Goal: Task Accomplishment & Management: Complete application form

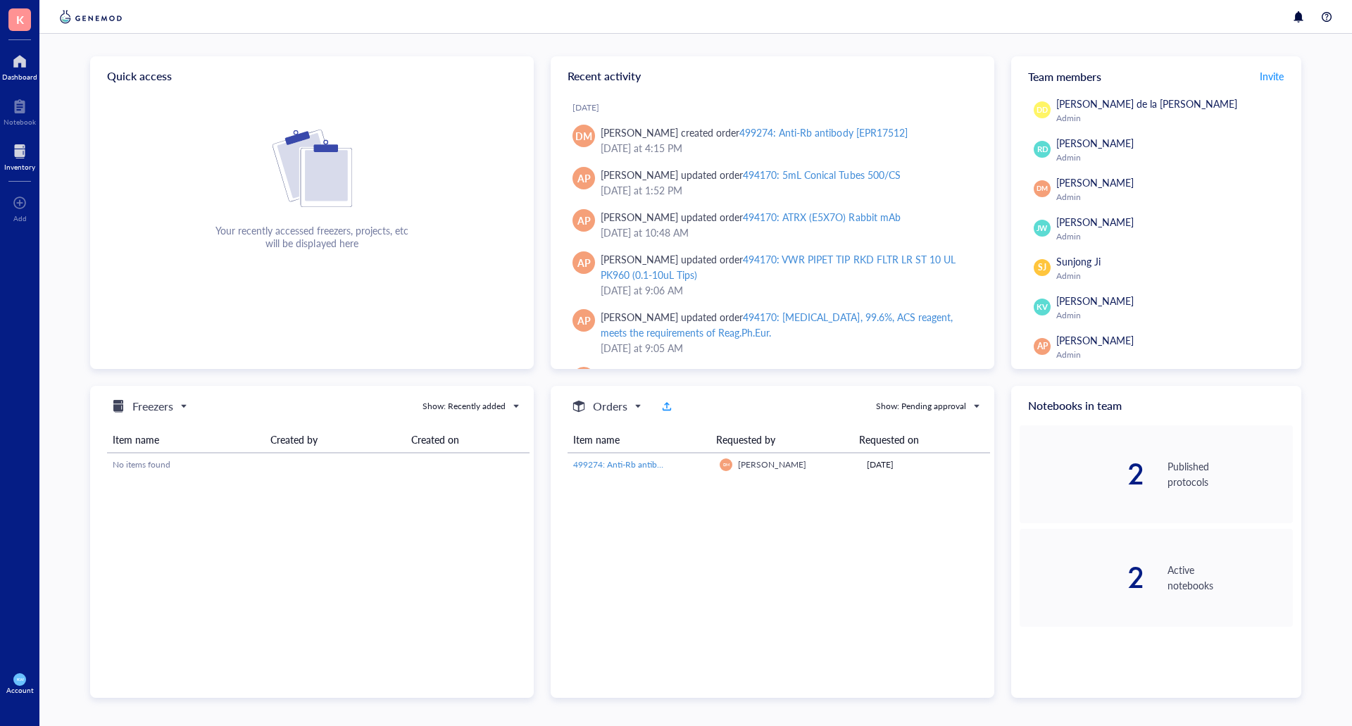
click at [24, 151] on div at bounding box center [19, 151] width 31 height 23
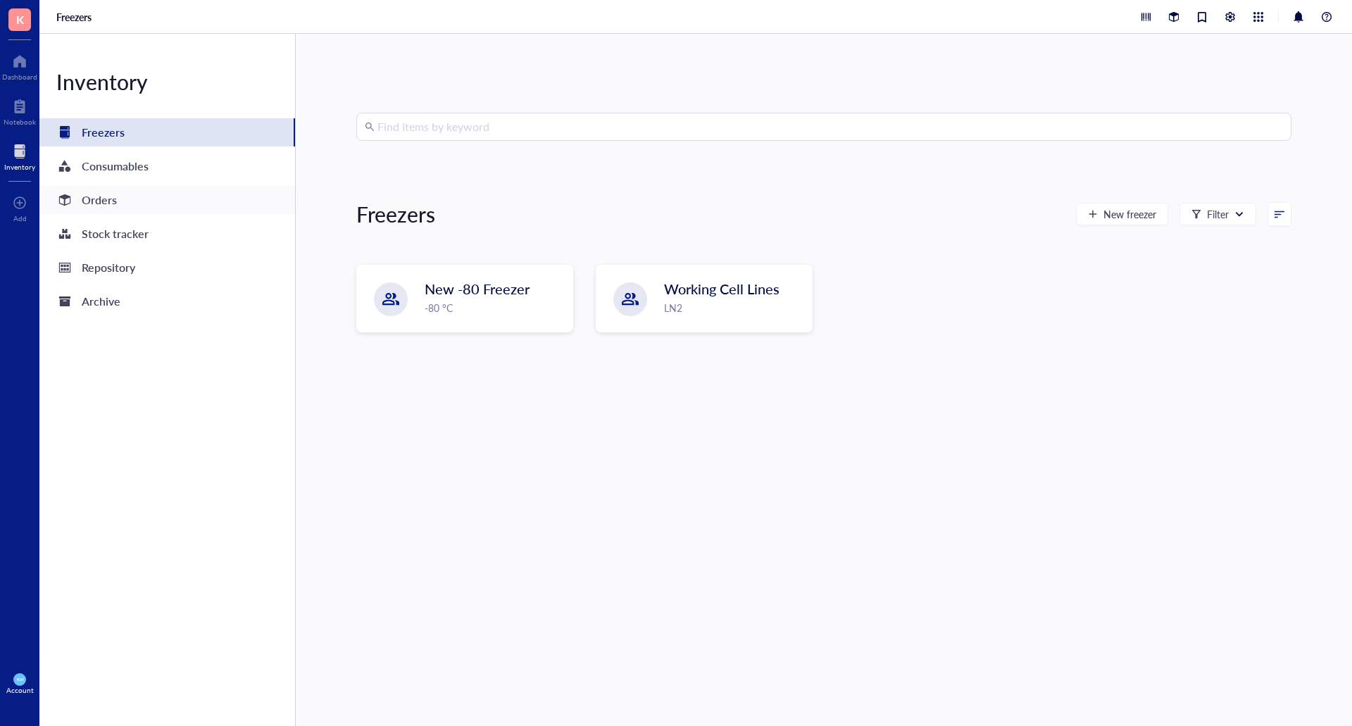
click at [124, 195] on div "Orders" at bounding box center [167, 200] width 256 height 28
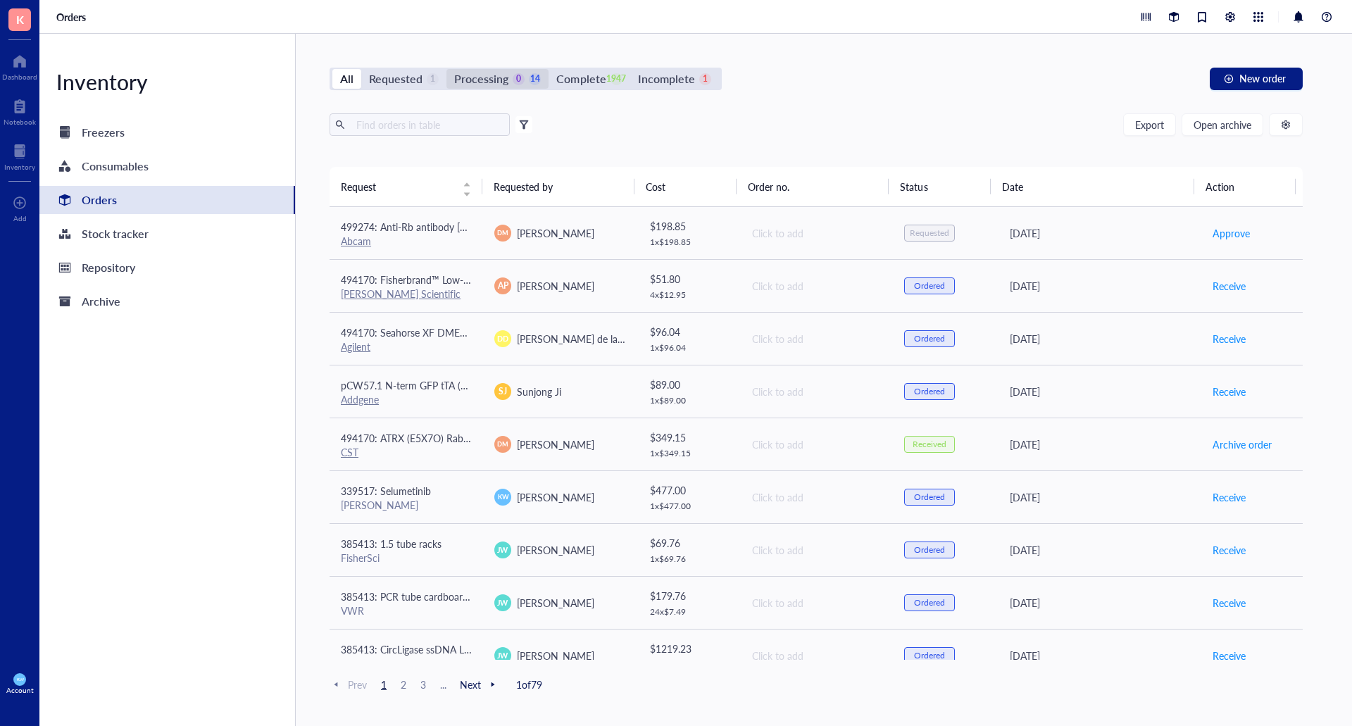
click at [523, 80] on div "Processing 0 14" at bounding box center [497, 79] width 87 height 20
click at [446, 69] on input "Processing 0 14" at bounding box center [446, 69] width 0 height 0
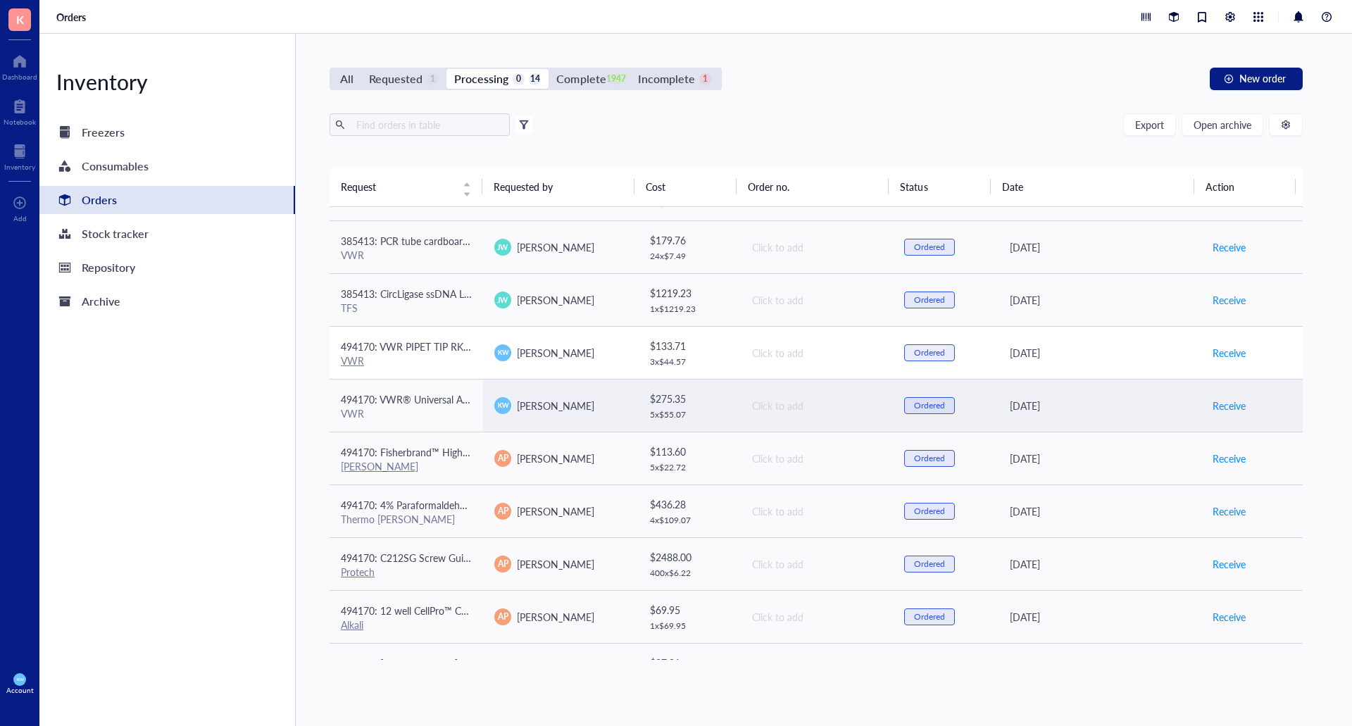
scroll to position [287, 0]
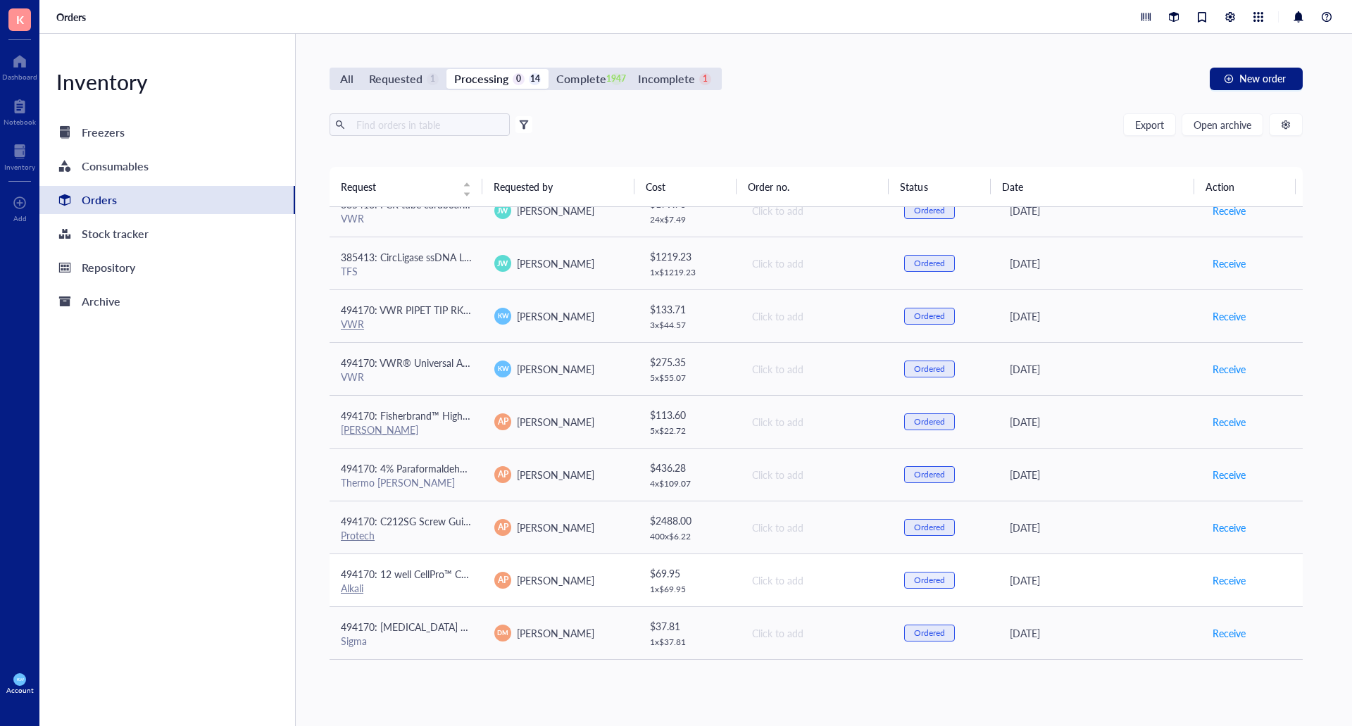
click at [442, 588] on div "Alkali" at bounding box center [406, 588] width 131 height 13
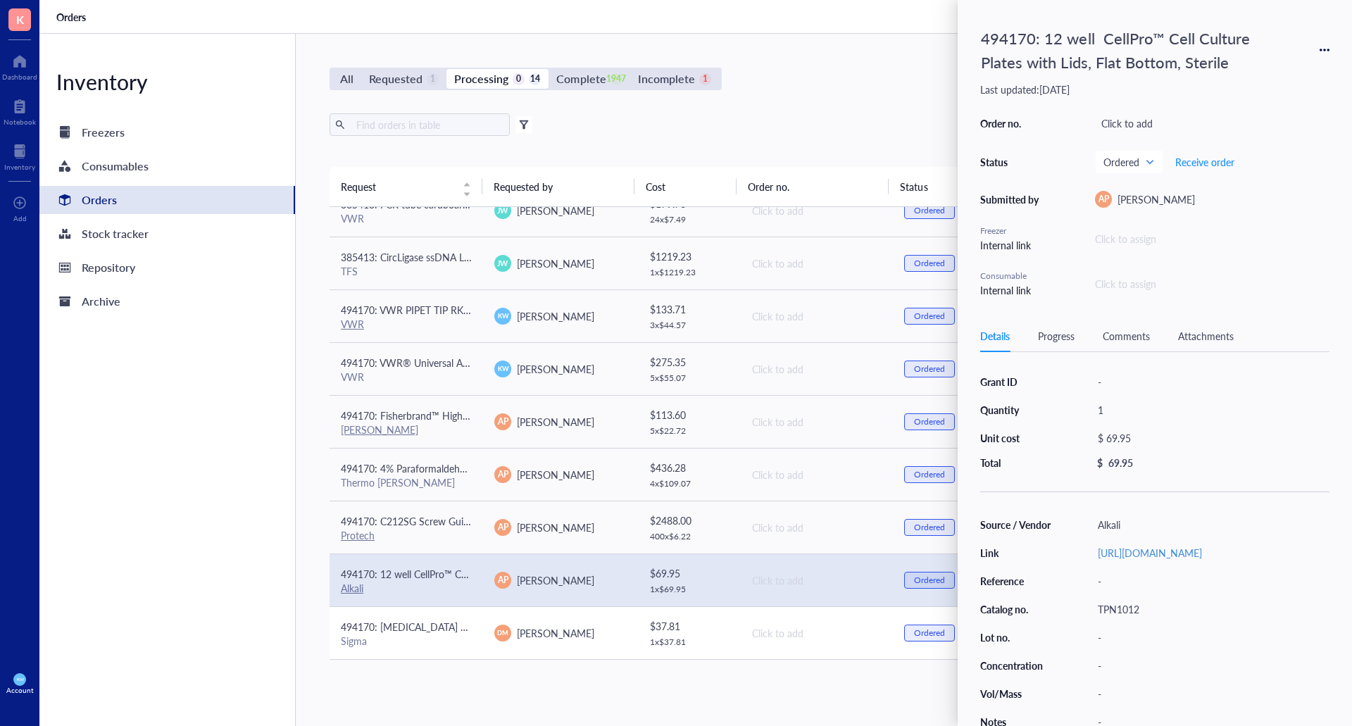
click at [442, 625] on span "494170: [MEDICAL_DATA] MOLECULAR BIOLOGY REAGENT" at bounding box center [476, 627] width 270 height 14
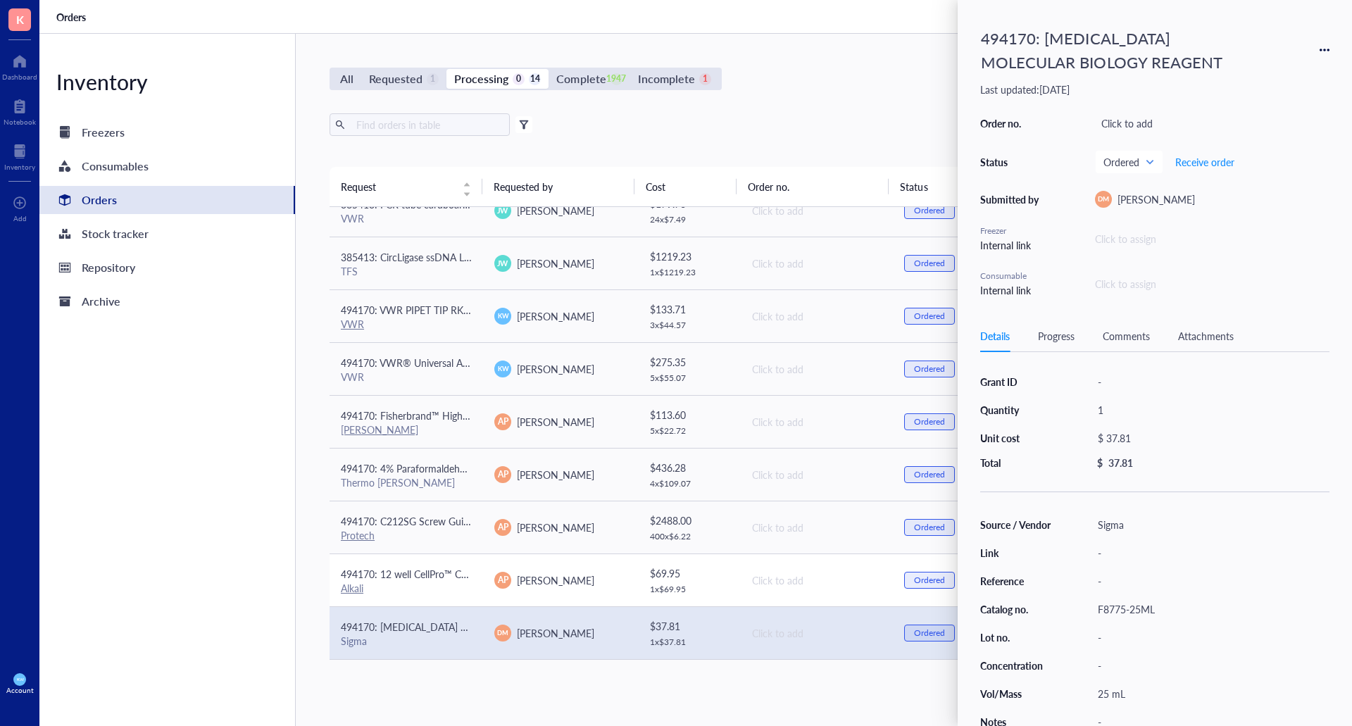
click at [448, 583] on div "Alkali" at bounding box center [406, 588] width 131 height 13
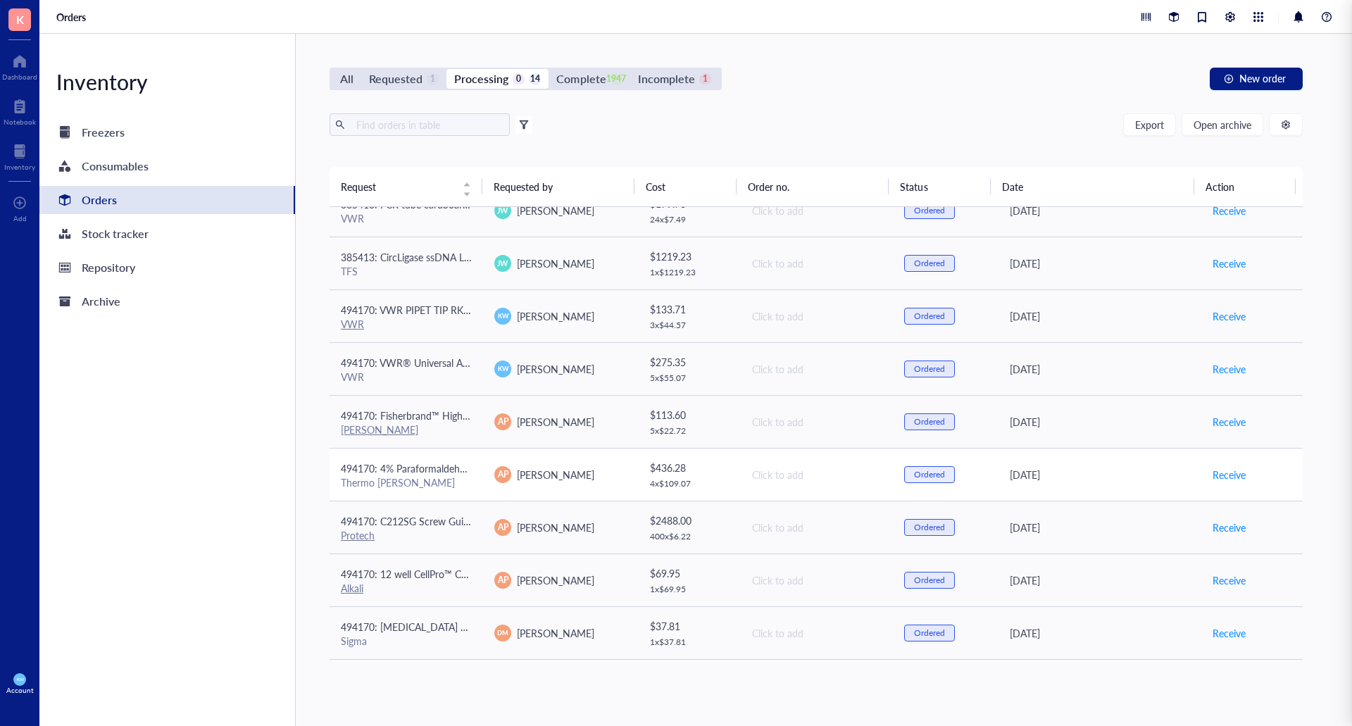
click at [408, 486] on div "Thermo [PERSON_NAME]" at bounding box center [406, 482] width 131 height 13
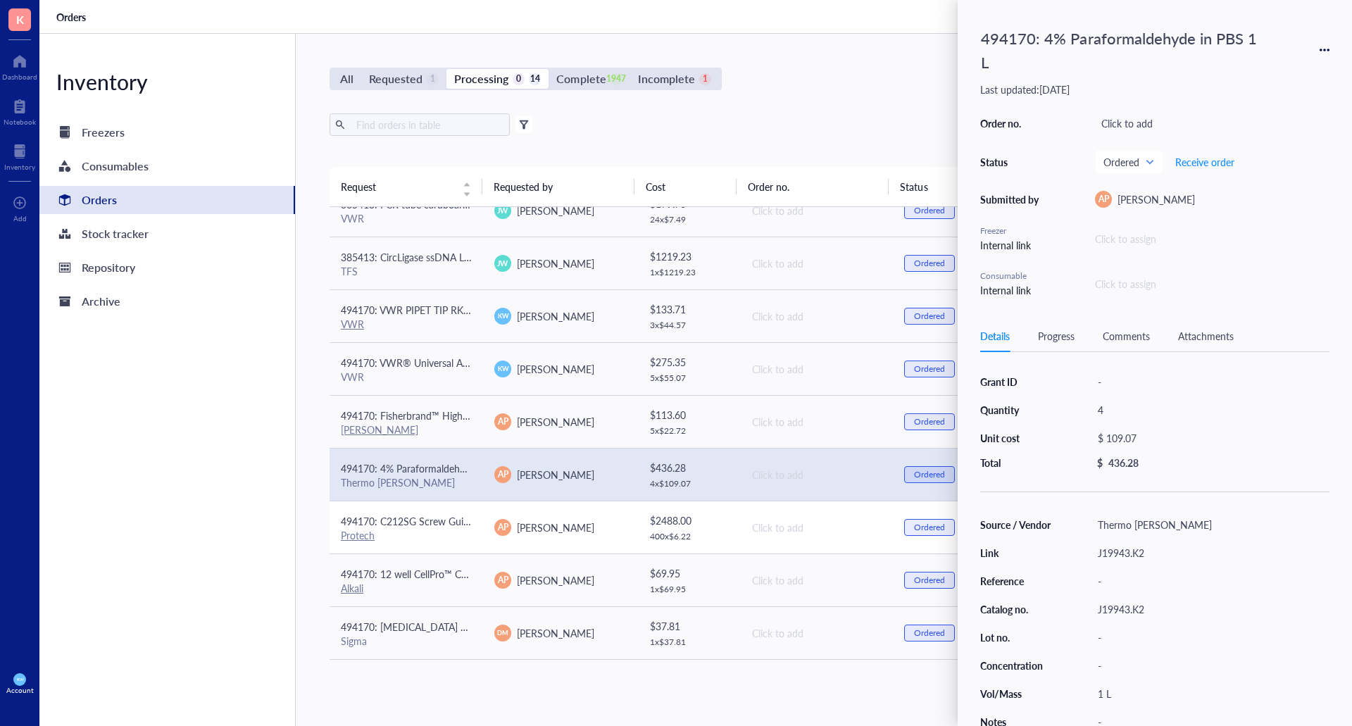
click at [392, 520] on span "494170: C212SG Screw Guide With 020" (.51mm) Hole 1/16"" at bounding box center [476, 521] width 271 height 14
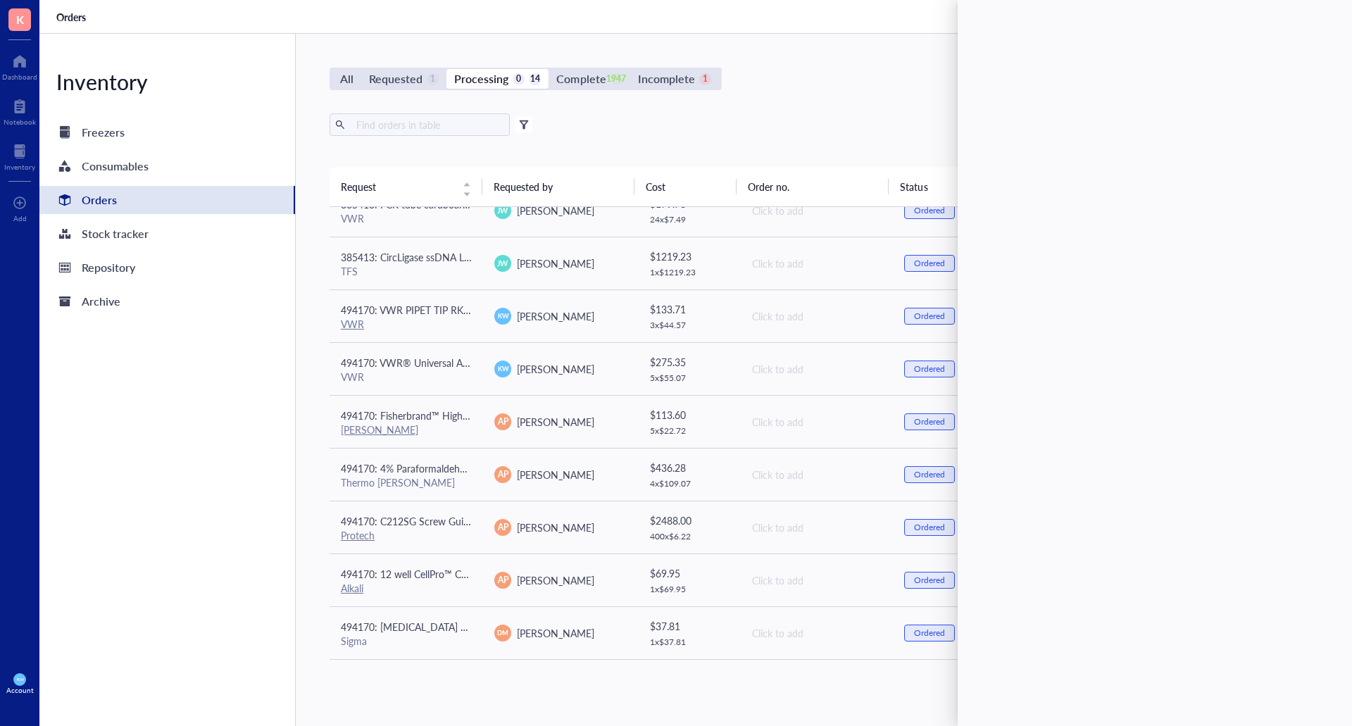
click at [755, 113] on div "All Requested 1 Processing 0 14 Complete 1947 Incomplete 1 New order Export Ope…" at bounding box center [816, 380] width 1041 height 692
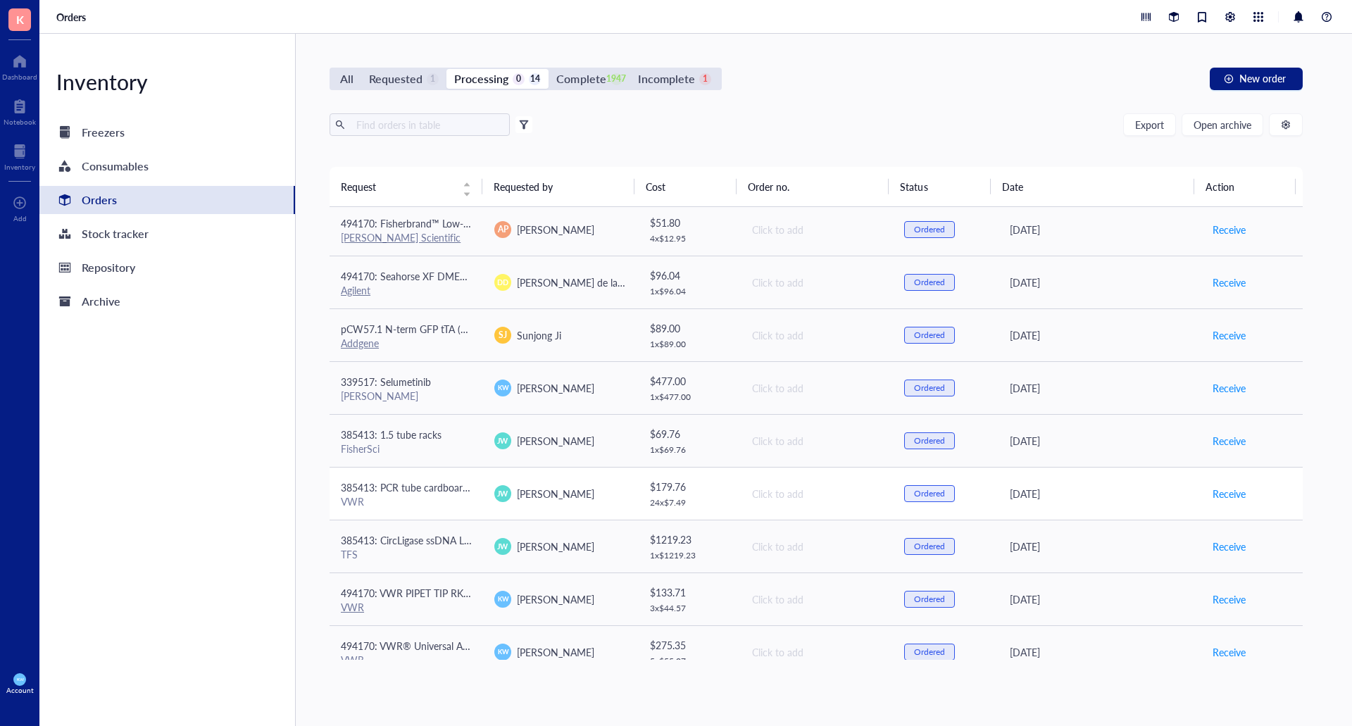
scroll to position [0, 0]
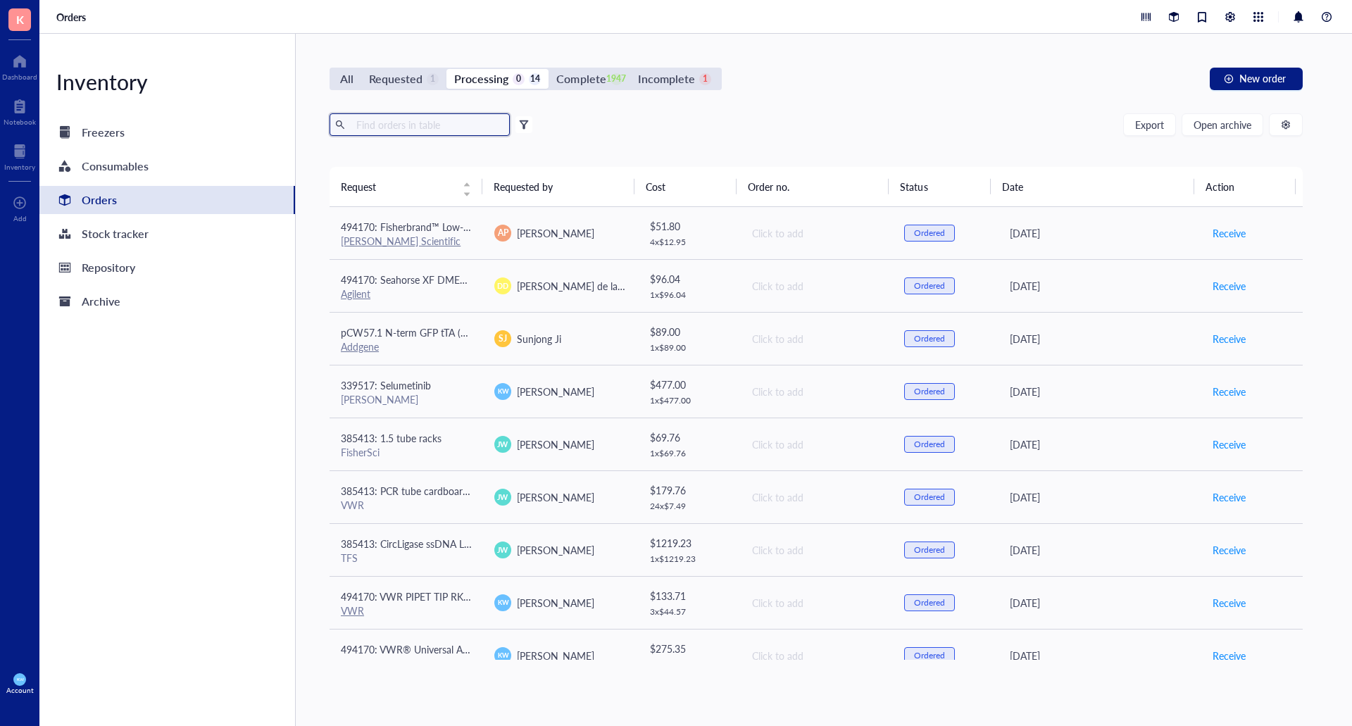
click at [425, 120] on input "text" at bounding box center [428, 124] width 154 height 21
click at [356, 82] on div "All" at bounding box center [346, 79] width 29 height 20
click at [332, 69] on input "All" at bounding box center [332, 69] width 0 height 0
click at [404, 133] on input "text" at bounding box center [428, 124] width 154 height 21
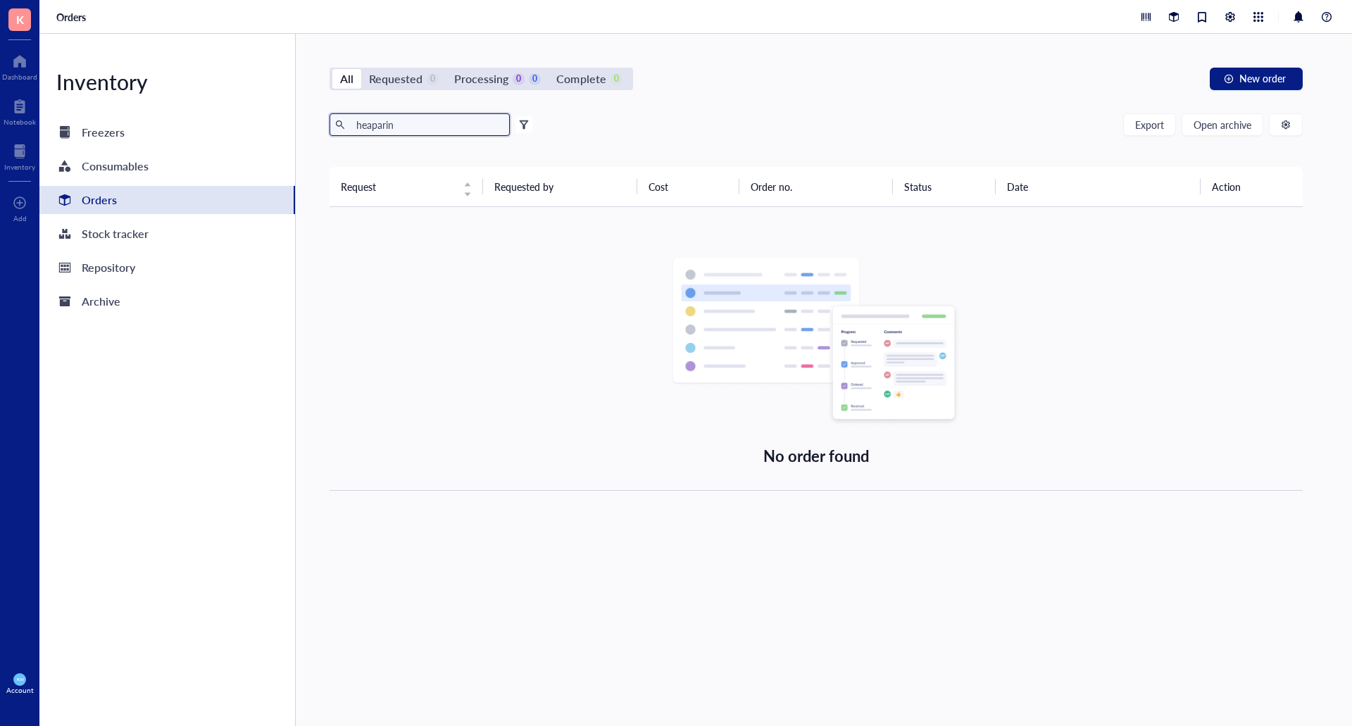
click at [435, 130] on input "heaparin" at bounding box center [428, 124] width 154 height 21
type input "[MEDICAL_DATA]"
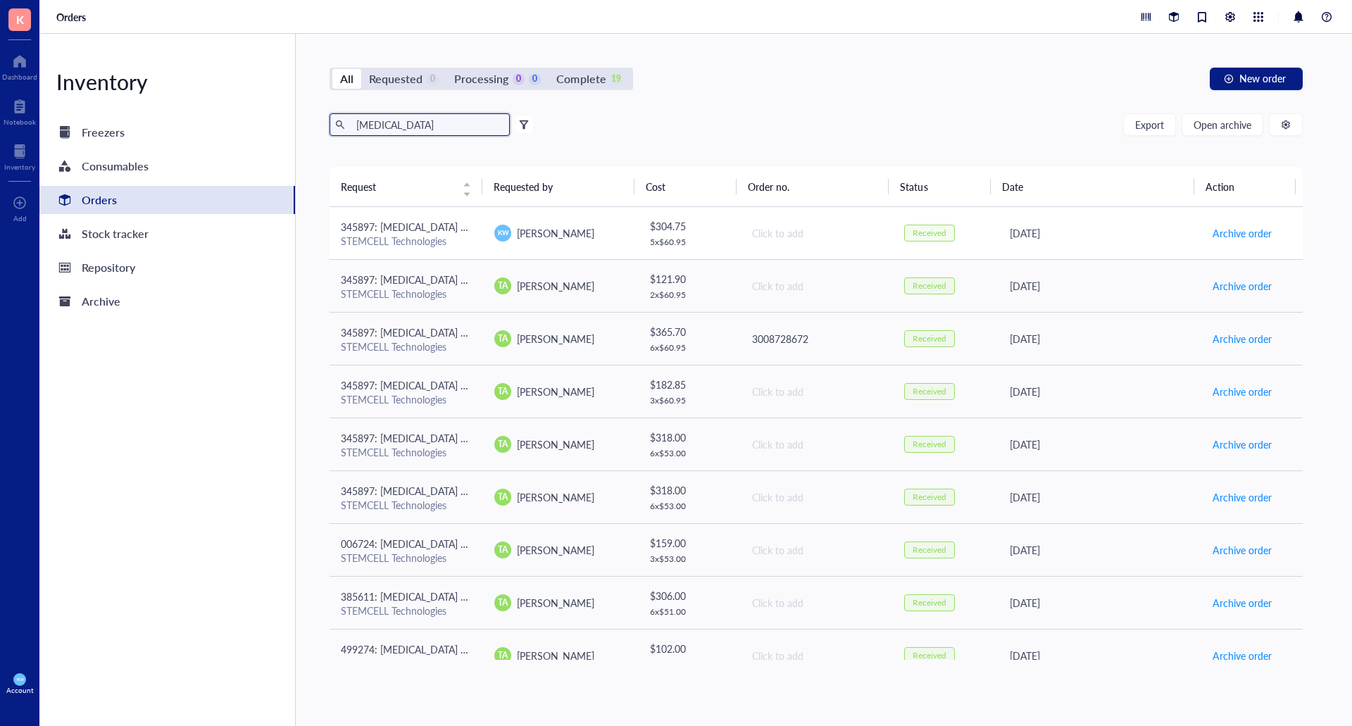
click at [1178, 238] on div "[DATE]" at bounding box center [1100, 232] width 180 height 15
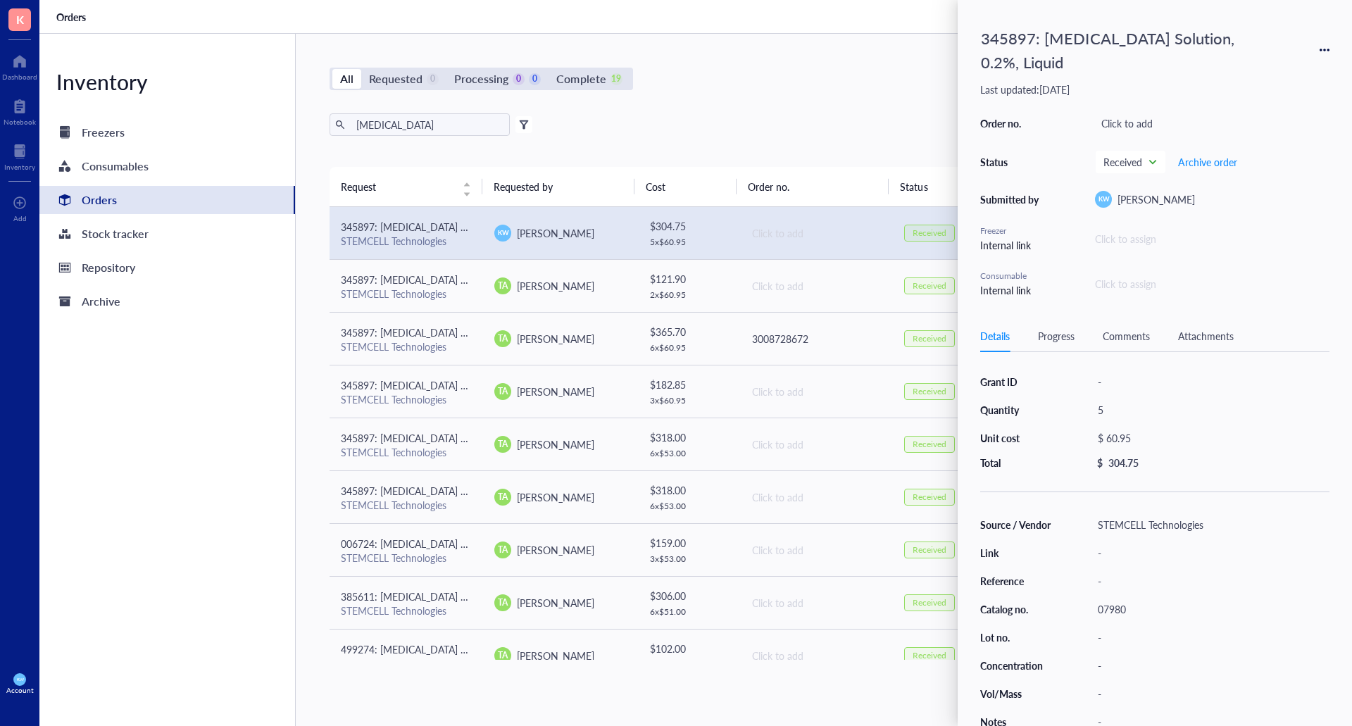
click at [1330, 38] on div "345897: [MEDICAL_DATA] Solution, 0.2%, Liquid Last updated: [DATE] Order no. Cl…" at bounding box center [1155, 363] width 394 height 726
click at [1328, 49] on icon at bounding box center [1329, 50] width 3 height 3
click at [1289, 54] on span "Request again" at bounding box center [1274, 58] width 89 height 15
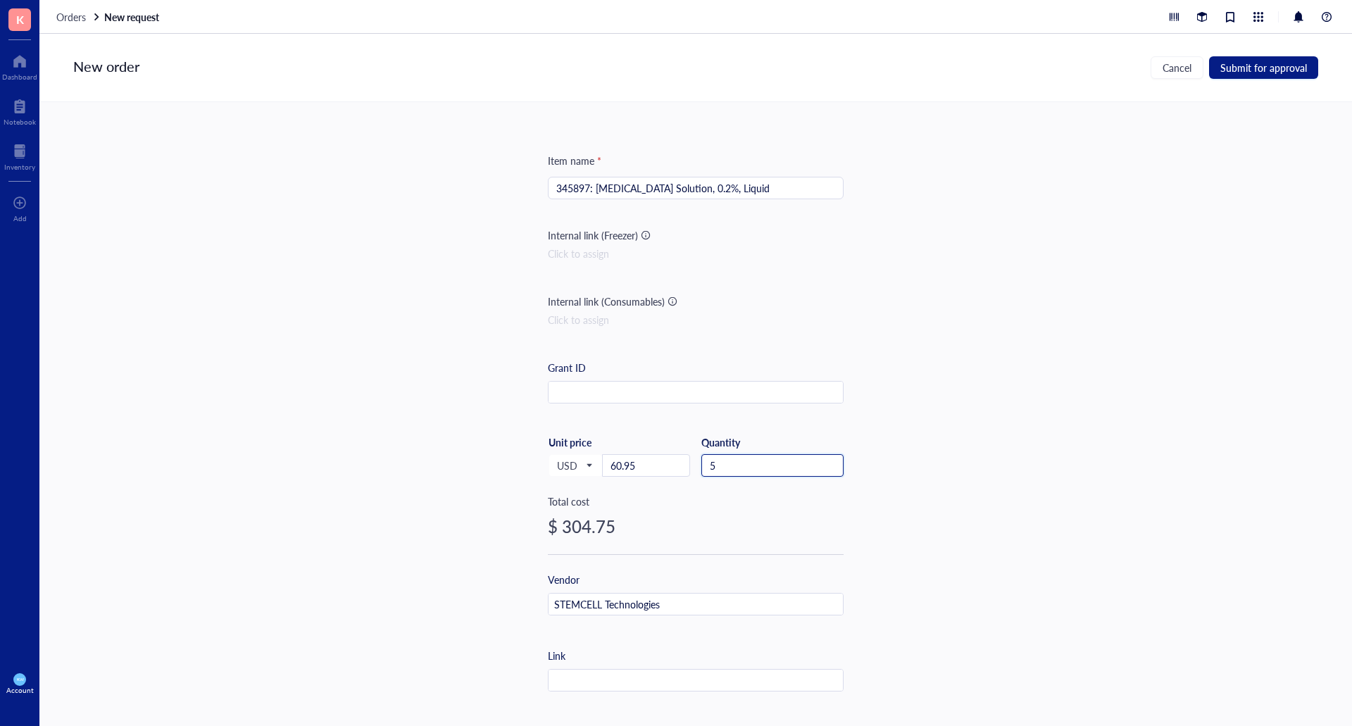
drag, startPoint x: 776, startPoint y: 473, endPoint x: 718, endPoint y: 449, distance: 63.4
click at [723, 461] on input "5" at bounding box center [772, 465] width 141 height 21
click at [1254, 54] on div "New order Cancel Submit for approval" at bounding box center [695, 68] width 1313 height 68
click at [1264, 64] on span "Submit for approval" at bounding box center [1263, 67] width 87 height 11
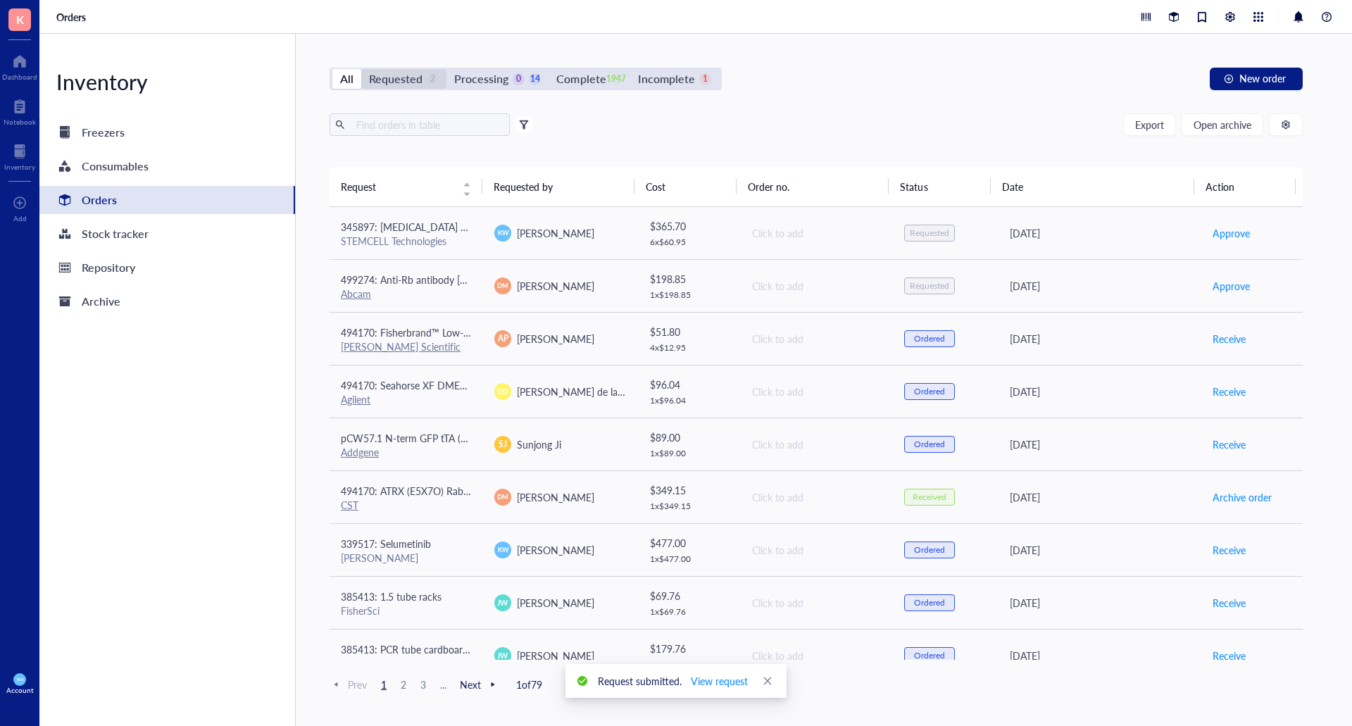
click at [416, 77] on div "Requested" at bounding box center [396, 79] width 54 height 20
click at [361, 69] on input "Requested 2" at bounding box center [361, 69] width 0 height 0
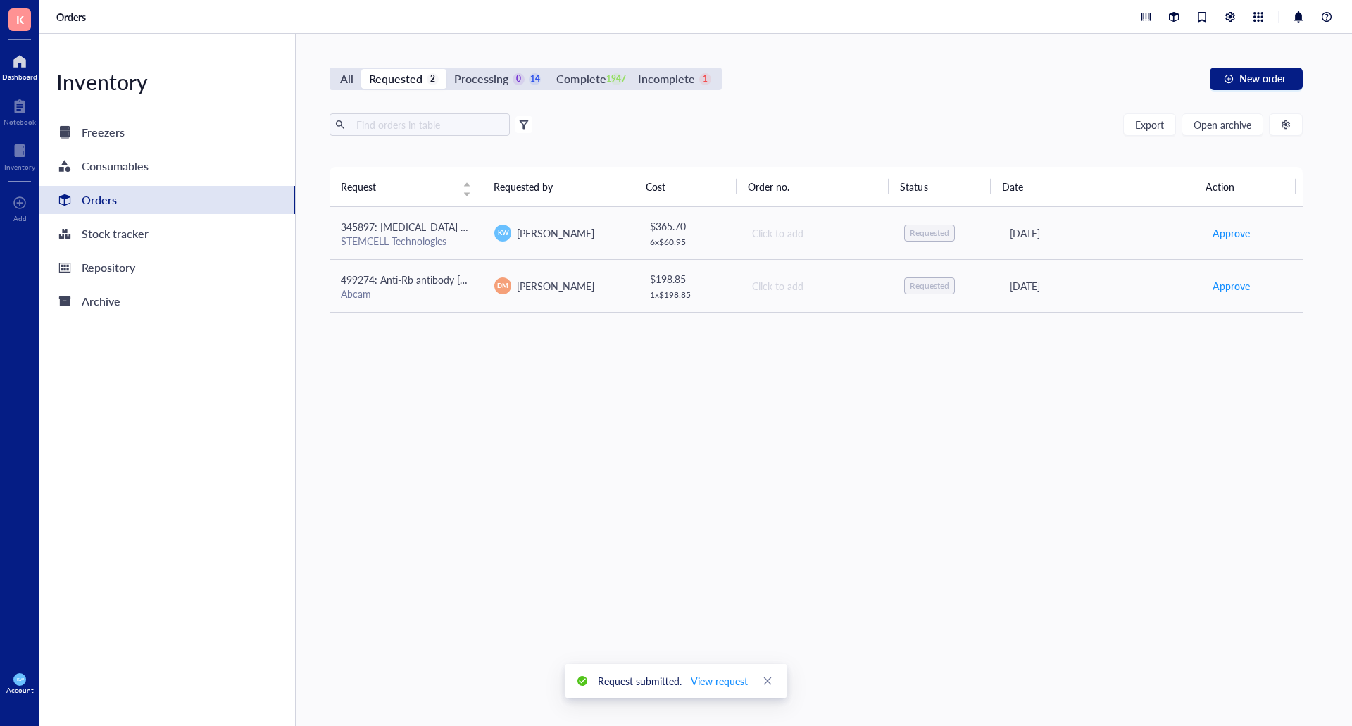
click at [23, 63] on div at bounding box center [19, 61] width 35 height 23
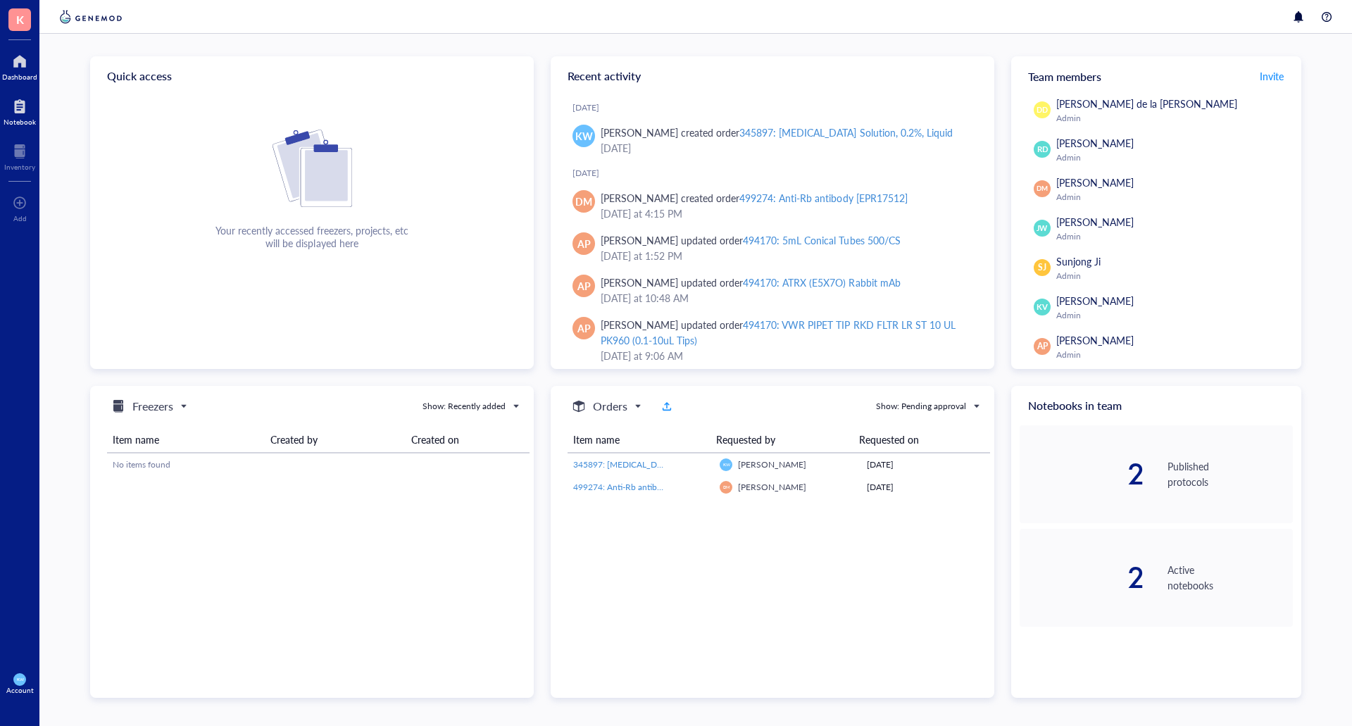
click at [29, 108] on div at bounding box center [20, 106] width 32 height 23
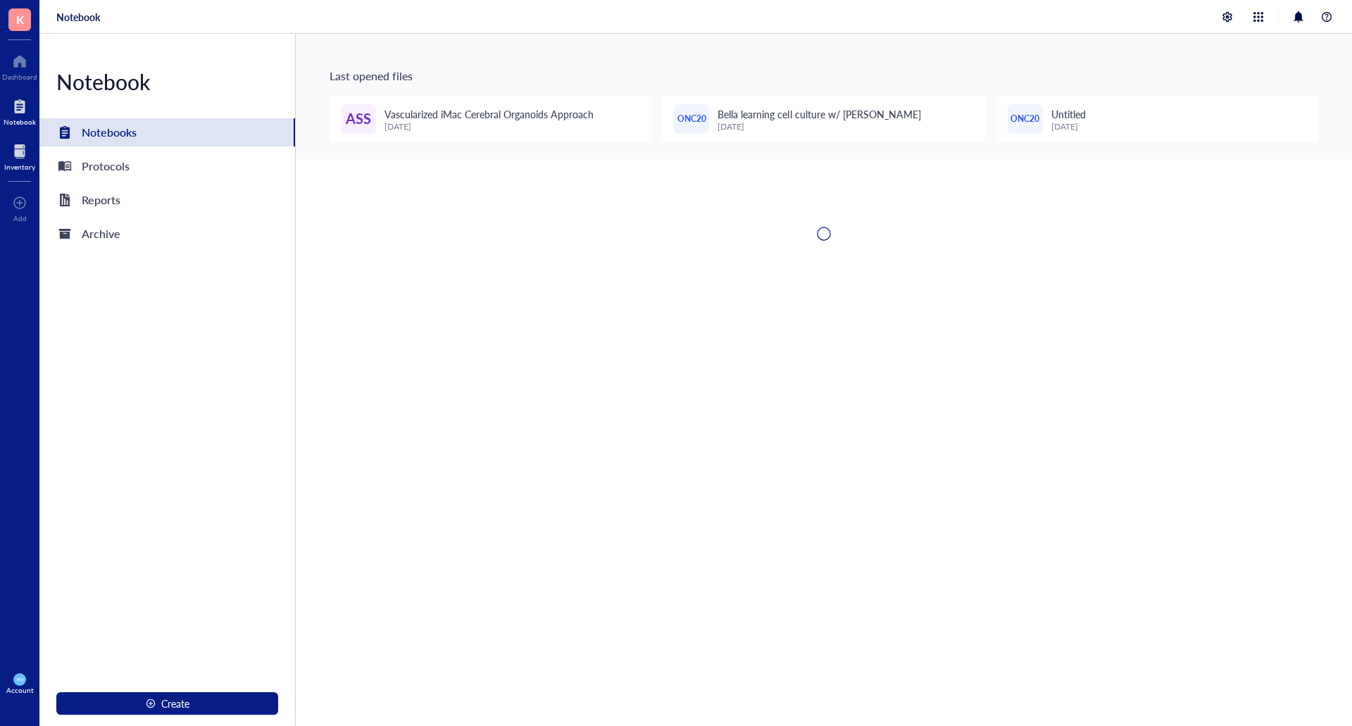
click at [20, 156] on div at bounding box center [19, 151] width 31 height 23
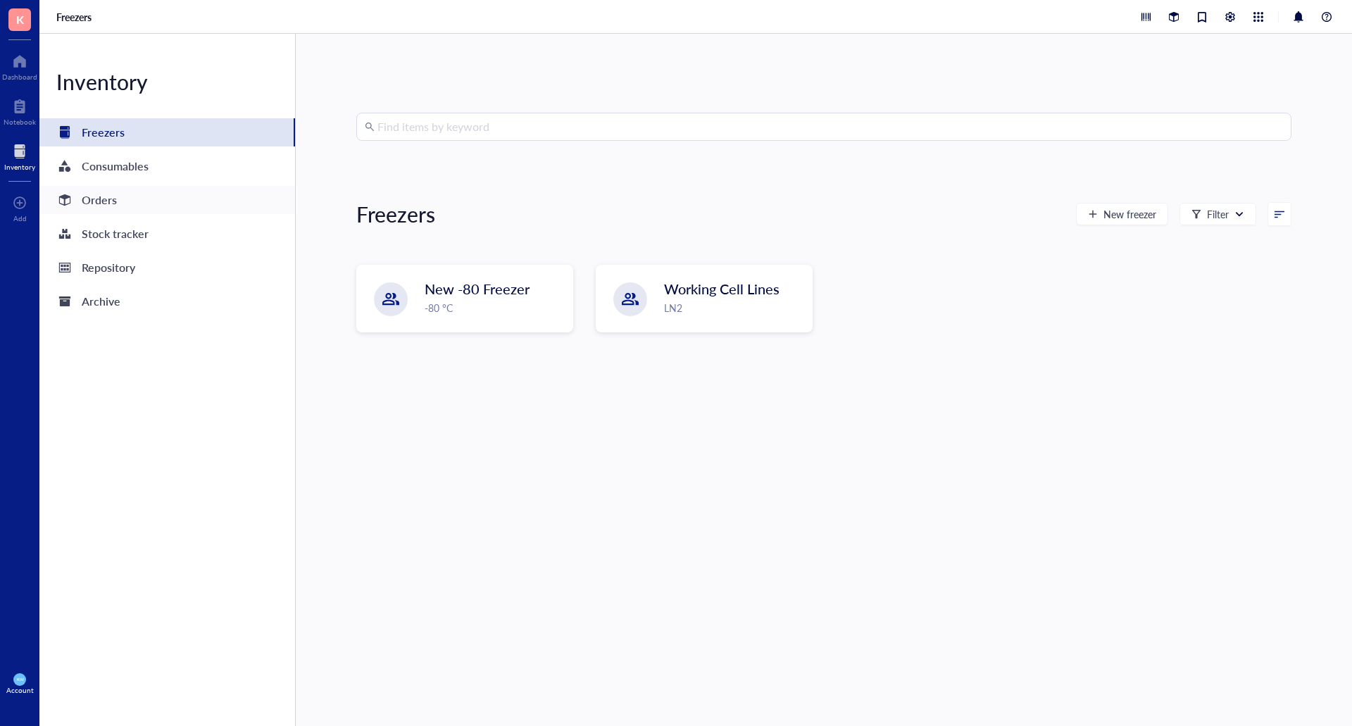
click at [101, 199] on div "Orders" at bounding box center [99, 200] width 35 height 20
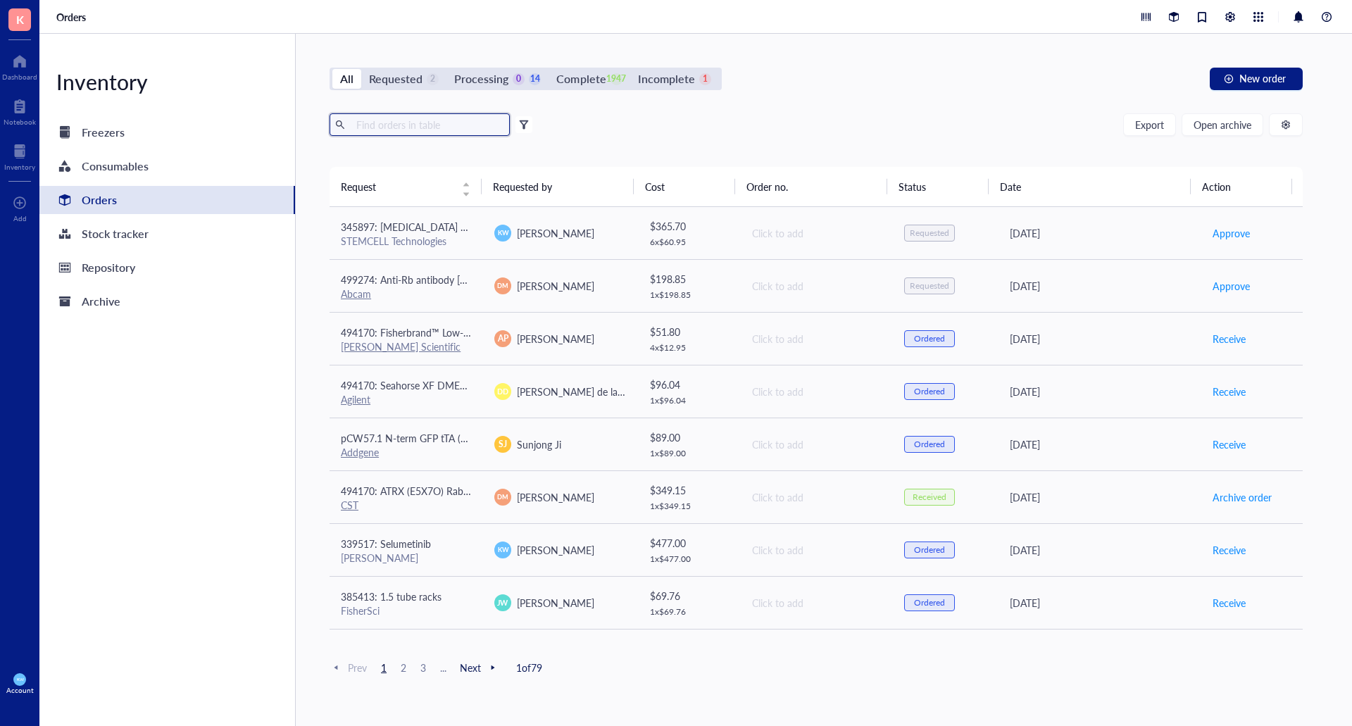
click at [413, 122] on input "text" at bounding box center [428, 124] width 154 height 21
type input "B-27"
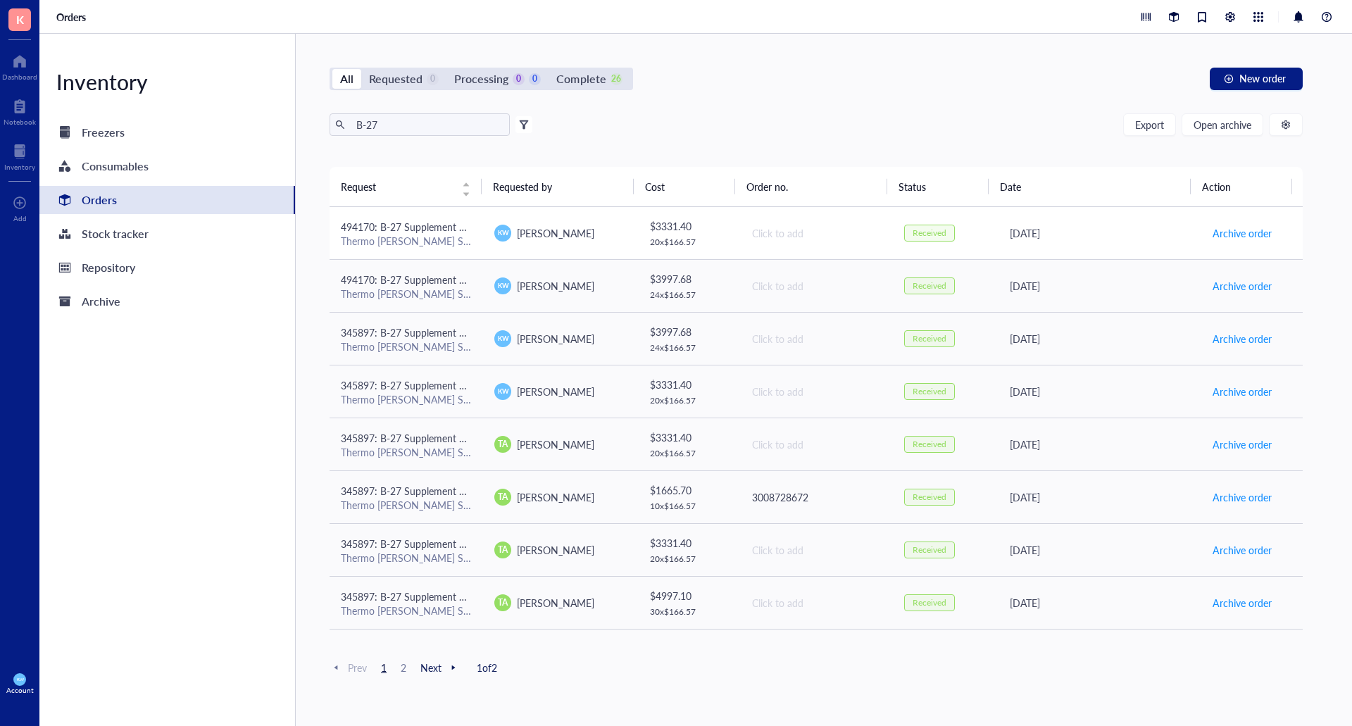
click at [552, 226] on span "[PERSON_NAME]" at bounding box center [555, 233] width 77 height 14
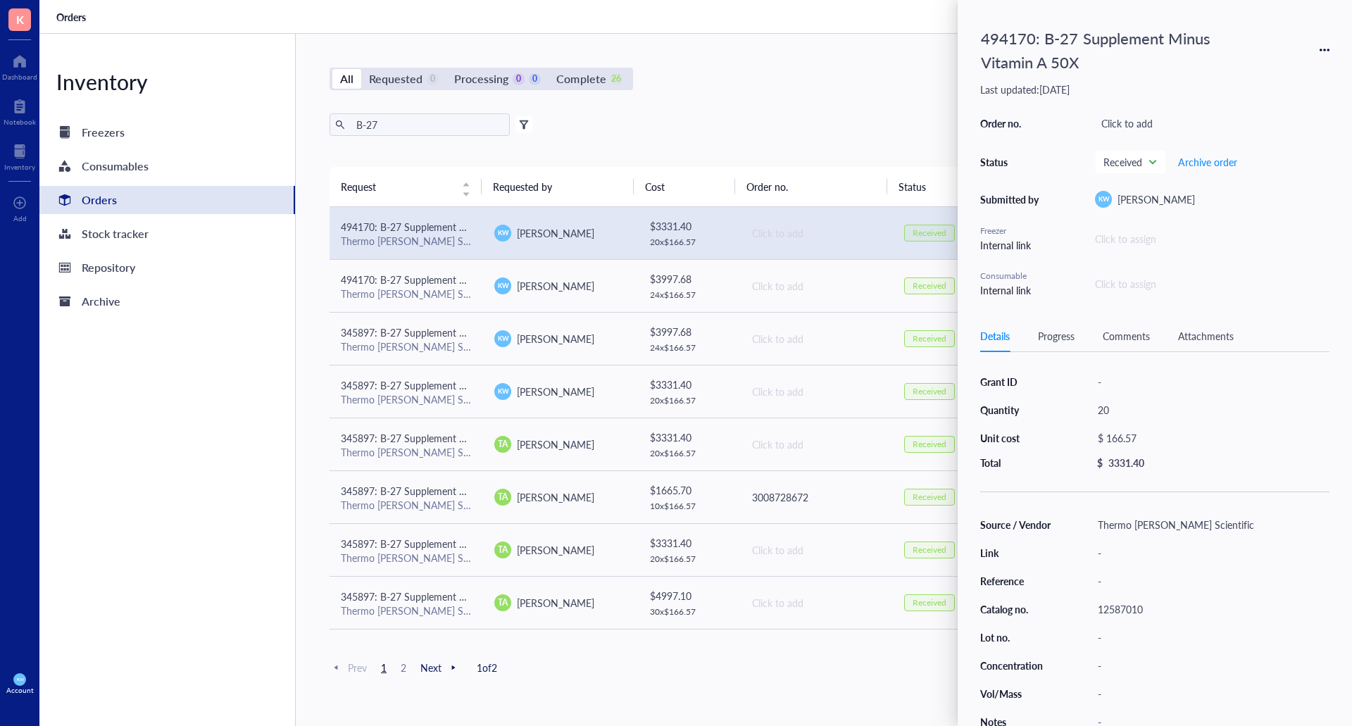
click at [1317, 54] on div "494170: B-27 Supplement Minus Vitamin A 50X" at bounding box center [1154, 50] width 349 height 55
click at [1318, 49] on div "494170: B-27 Supplement Minus Vitamin A 50X" at bounding box center [1154, 50] width 349 height 55
click at [1322, 47] on icon at bounding box center [1325, 50] width 10 height 10
click at [1254, 69] on span "Request again" at bounding box center [1274, 70] width 89 height 15
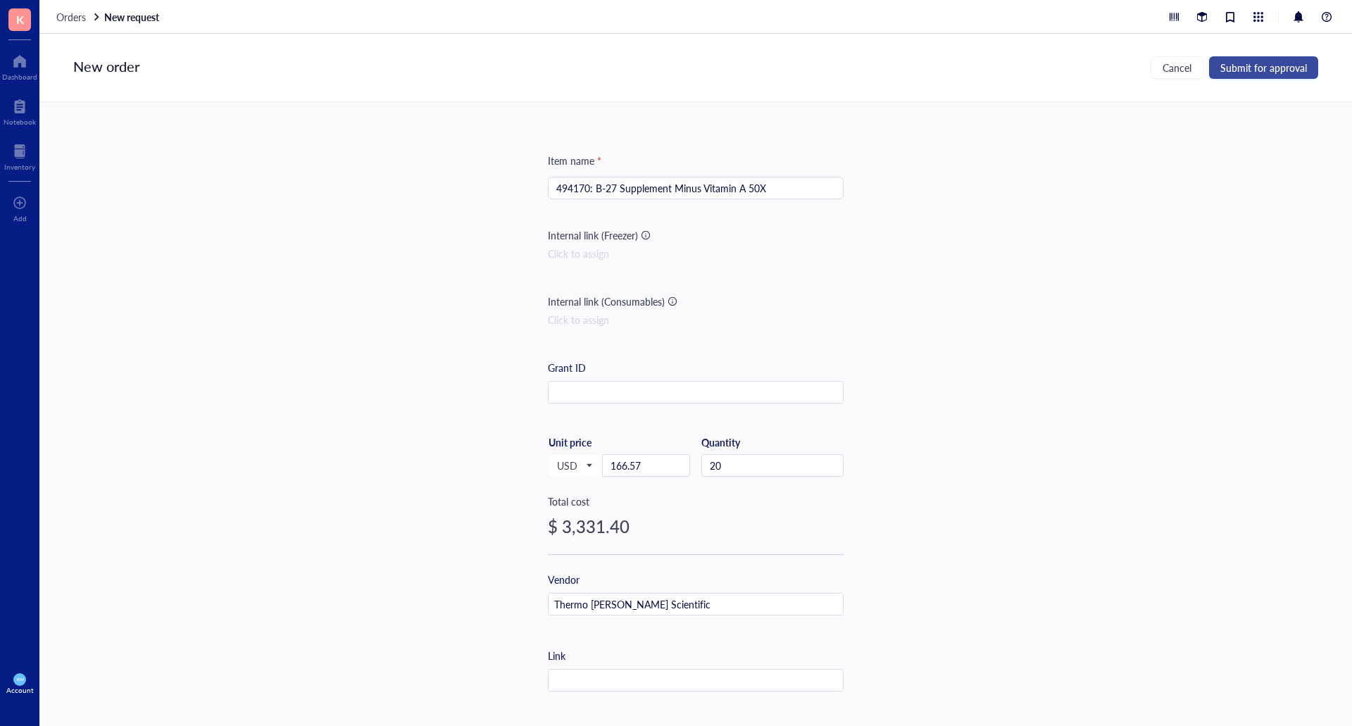
click at [1256, 59] on button "Submit for approval" at bounding box center [1263, 67] width 109 height 23
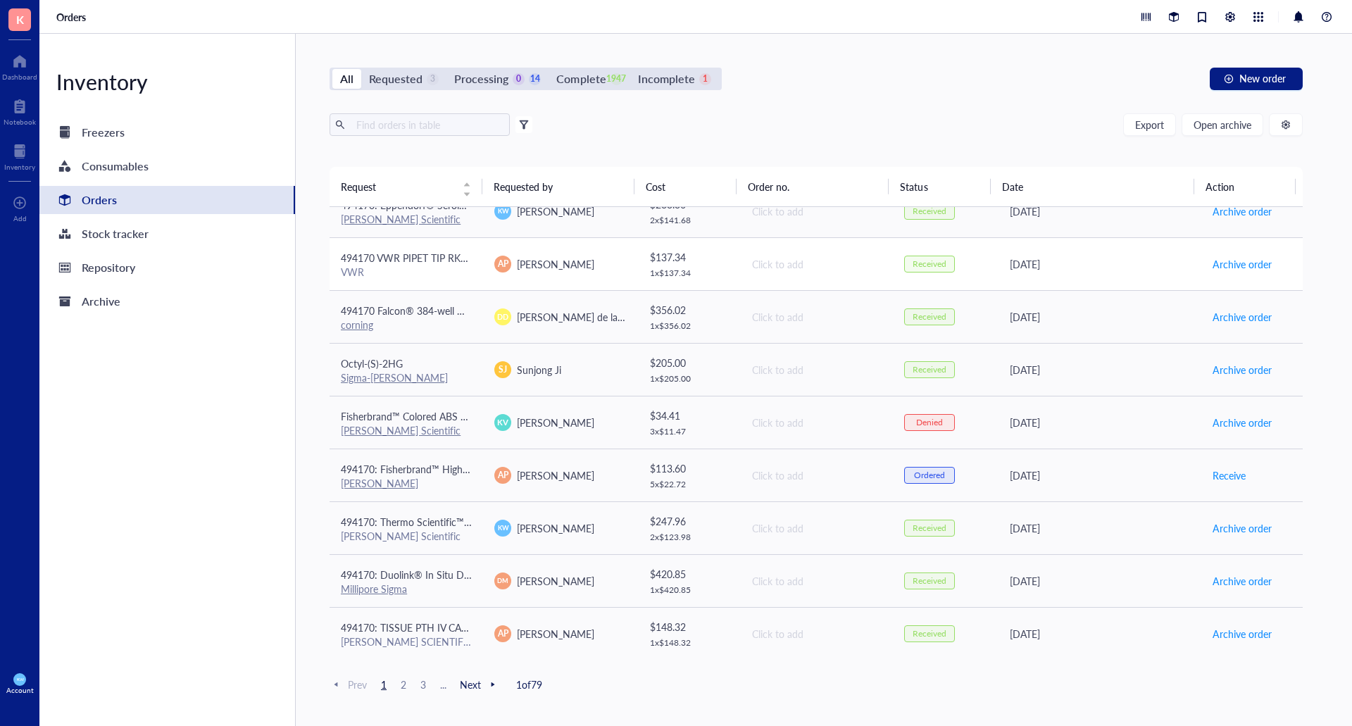
scroll to position [868, 0]
click at [492, 76] on div "Processing" at bounding box center [481, 79] width 54 height 20
click at [446, 69] on input "Processing 0 14" at bounding box center [446, 69] width 0 height 0
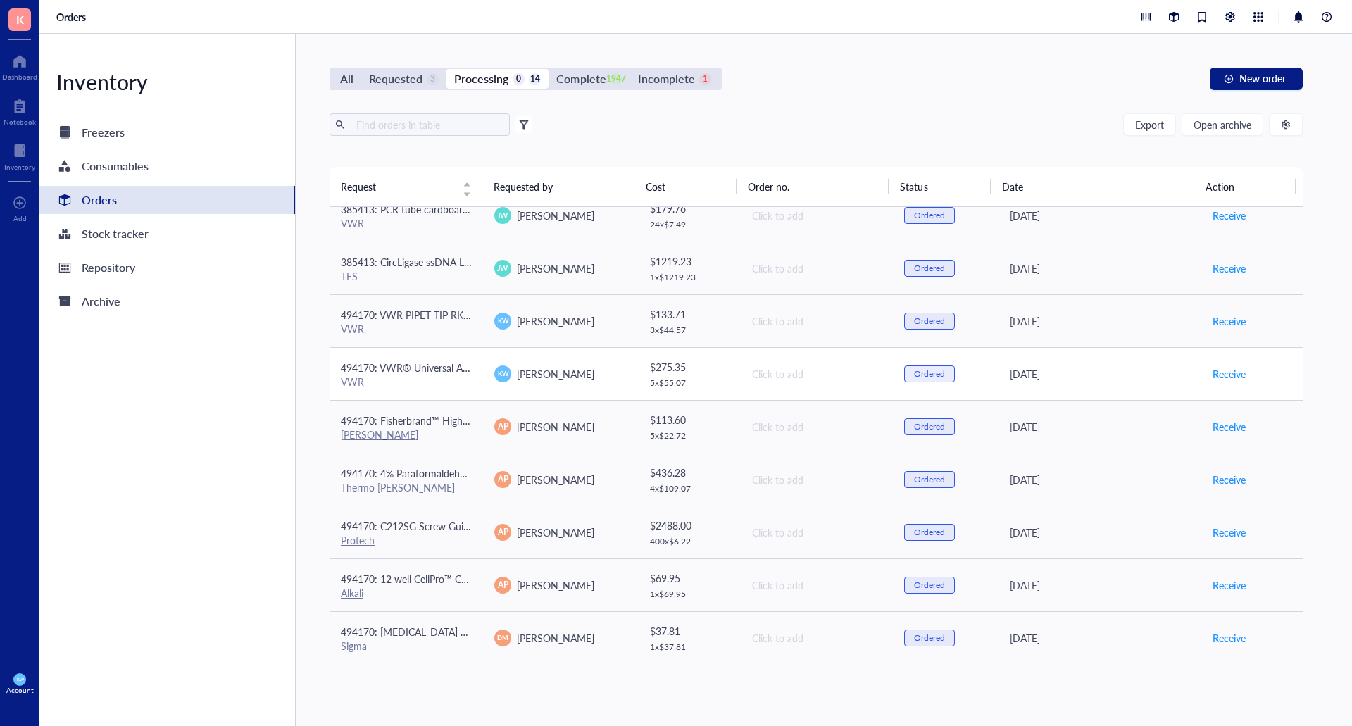
scroll to position [287, 0]
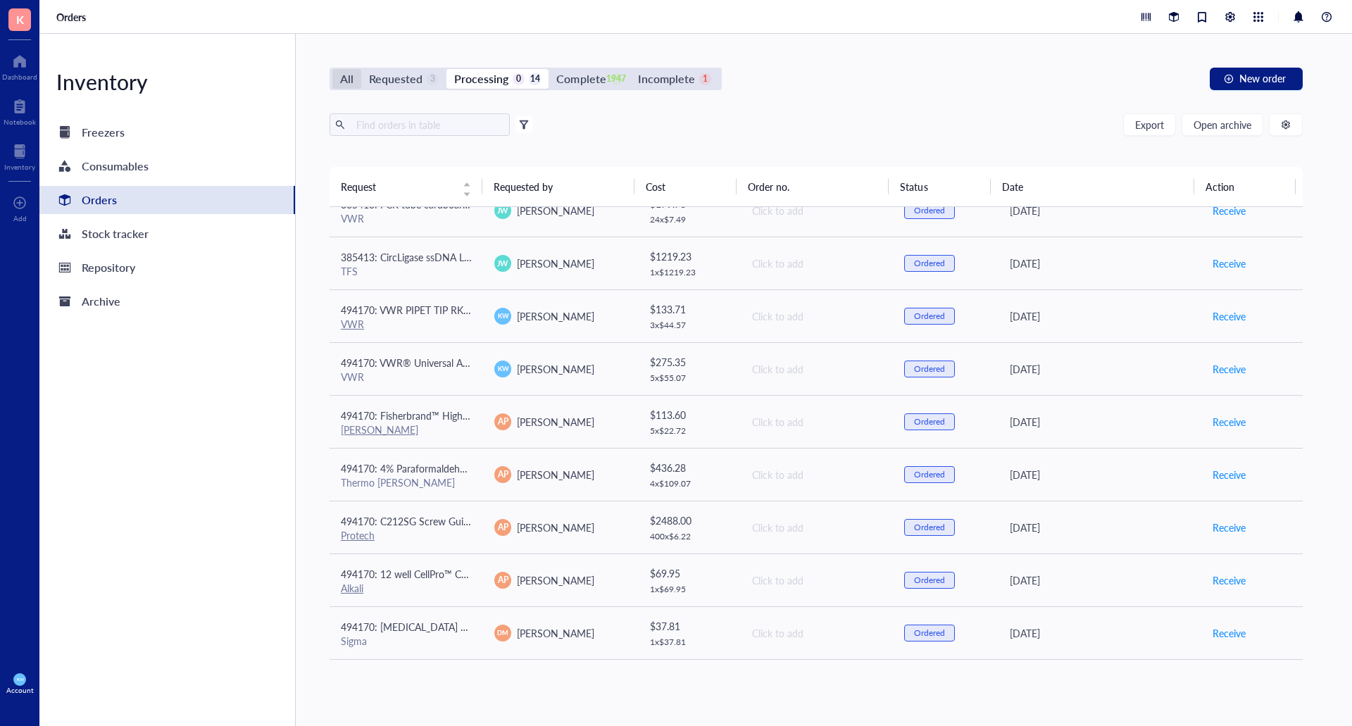
click at [356, 82] on div "All" at bounding box center [346, 79] width 29 height 20
click at [332, 69] on input "All" at bounding box center [332, 69] width 0 height 0
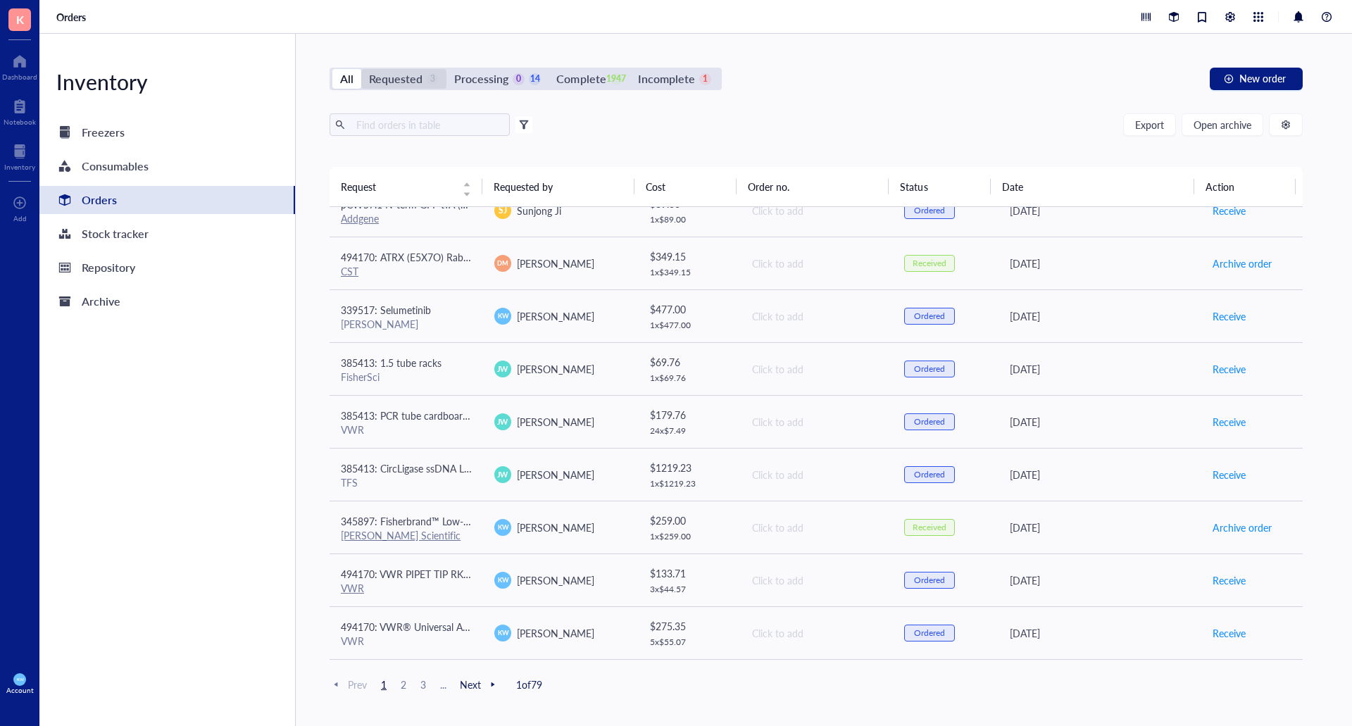
click at [389, 82] on div "Requested" at bounding box center [396, 79] width 54 height 20
click at [361, 69] on input "Requested 3" at bounding box center [361, 69] width 0 height 0
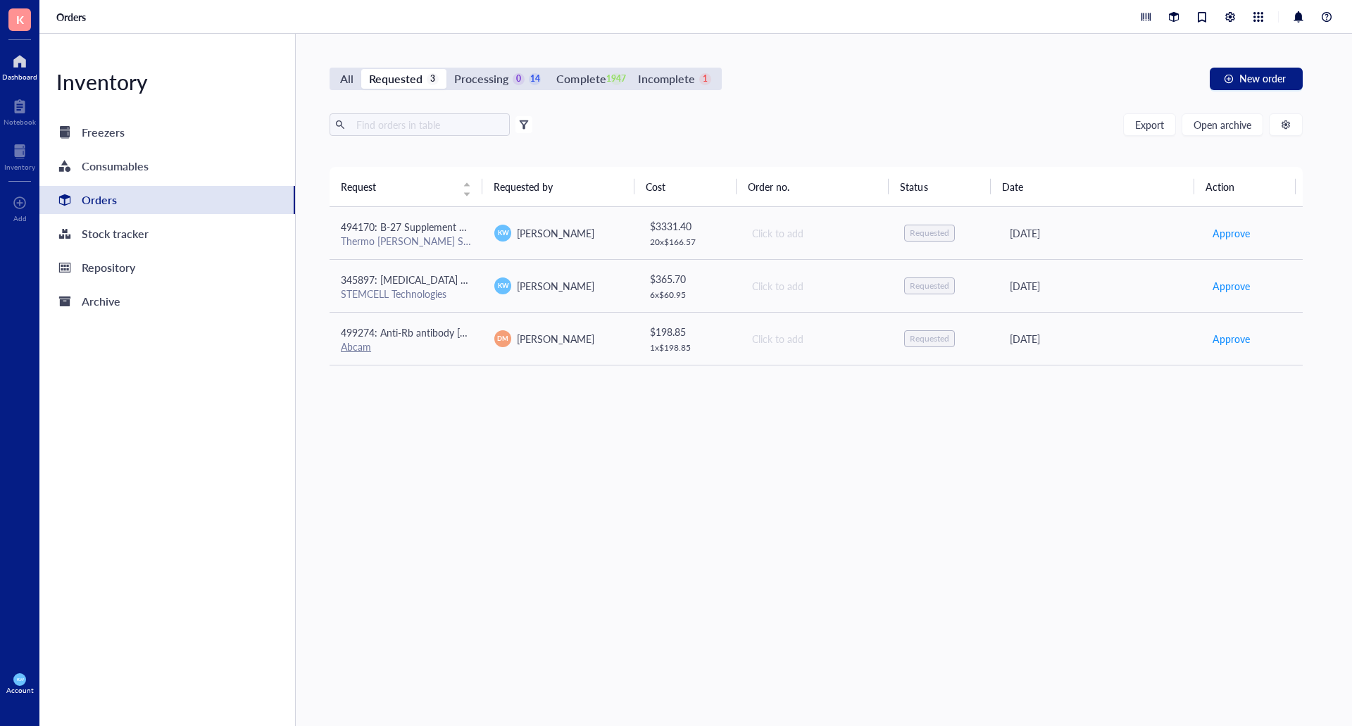
click at [1, 53] on div "Dashboard" at bounding box center [19, 65] width 39 height 39
click at [27, 67] on div at bounding box center [19, 61] width 35 height 23
